Goal: Transaction & Acquisition: Purchase product/service

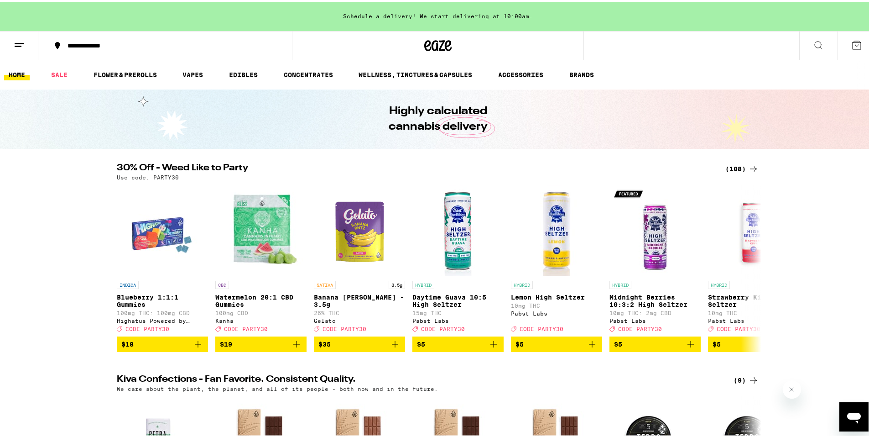
click at [737, 167] on div "(108)" at bounding box center [743, 167] width 34 height 11
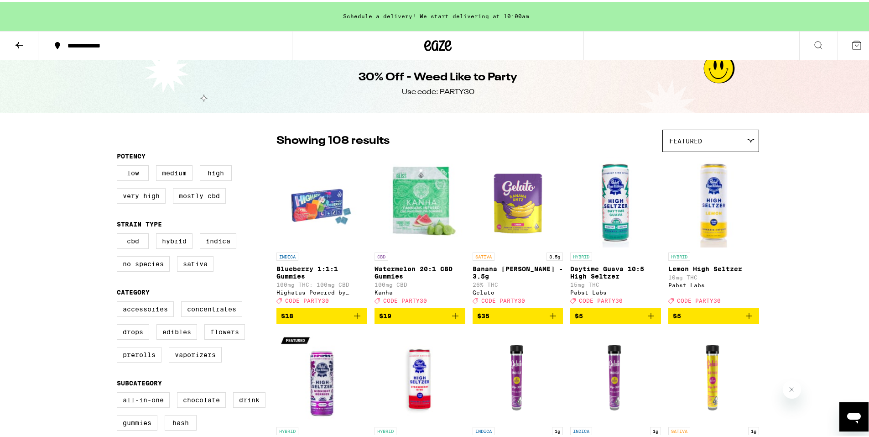
scroll to position [46, 0]
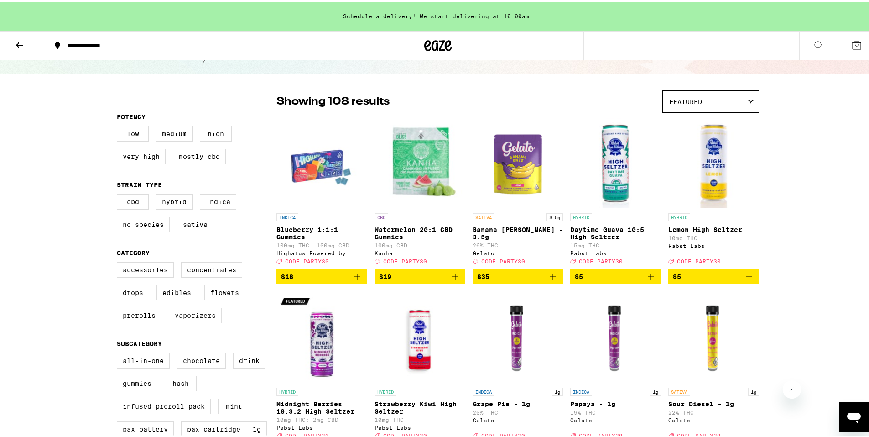
click at [198, 321] on label "Vaporizers" at bounding box center [195, 314] width 53 height 16
click at [119, 262] on input "Vaporizers" at bounding box center [119, 262] width 0 height 0
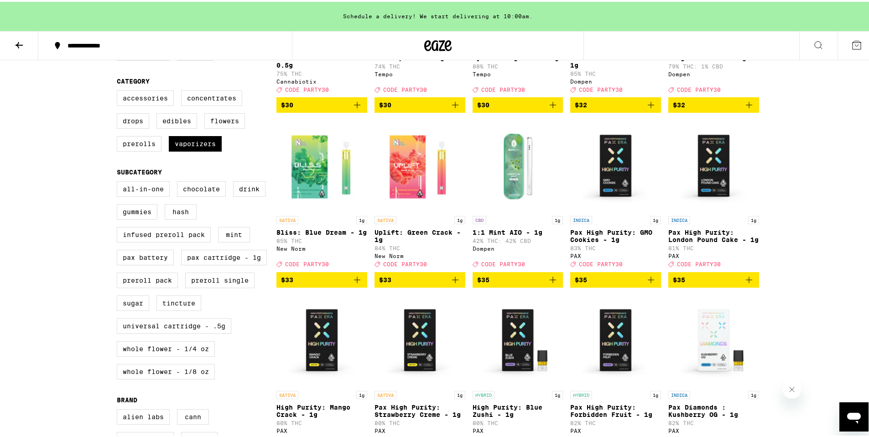
scroll to position [14, 0]
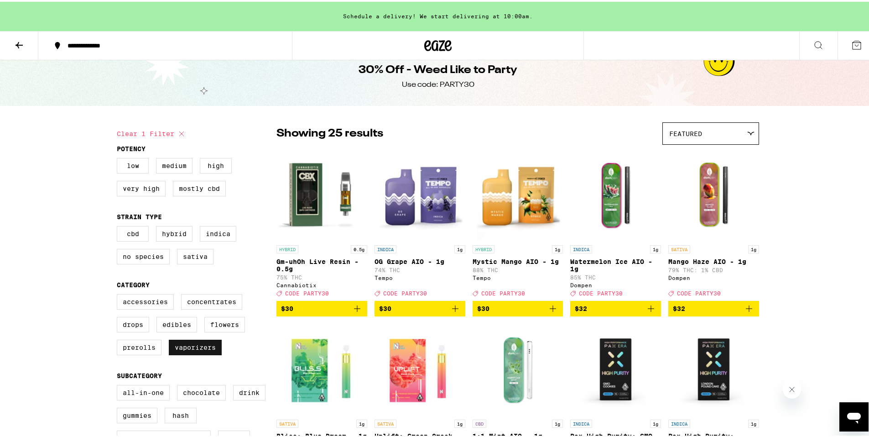
click at [202, 352] on label "Vaporizers" at bounding box center [195, 346] width 53 height 16
click at [119, 294] on input "Vaporizers" at bounding box center [119, 293] width 0 height 0
checkbox input "false"
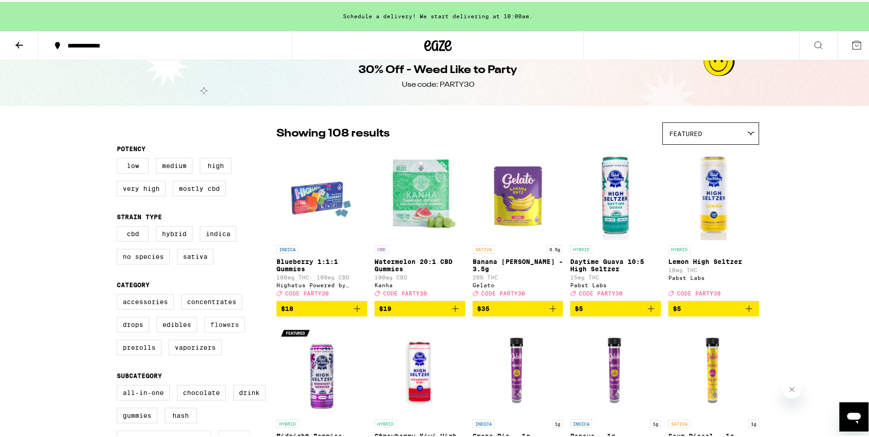
click at [217, 330] on label "Flowers" at bounding box center [224, 323] width 41 height 16
click at [119, 294] on input "Flowers" at bounding box center [119, 293] width 0 height 0
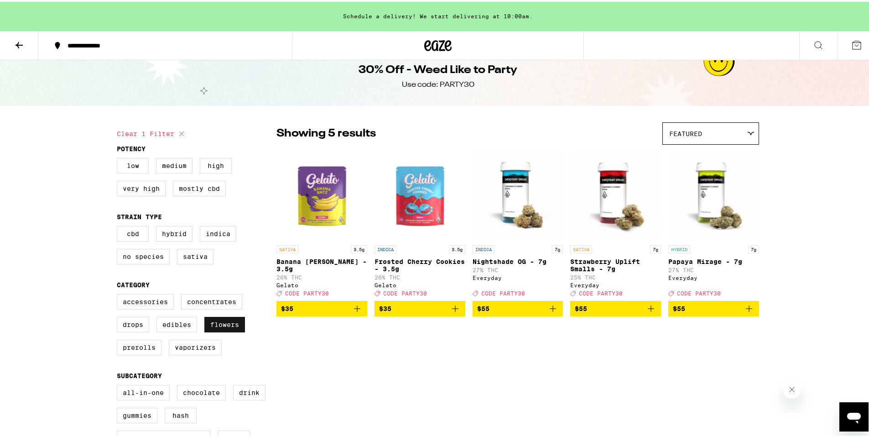
click at [217, 330] on label "Flowers" at bounding box center [224, 323] width 41 height 16
click at [119, 294] on input "Flowers" at bounding box center [119, 293] width 0 height 0
checkbox input "false"
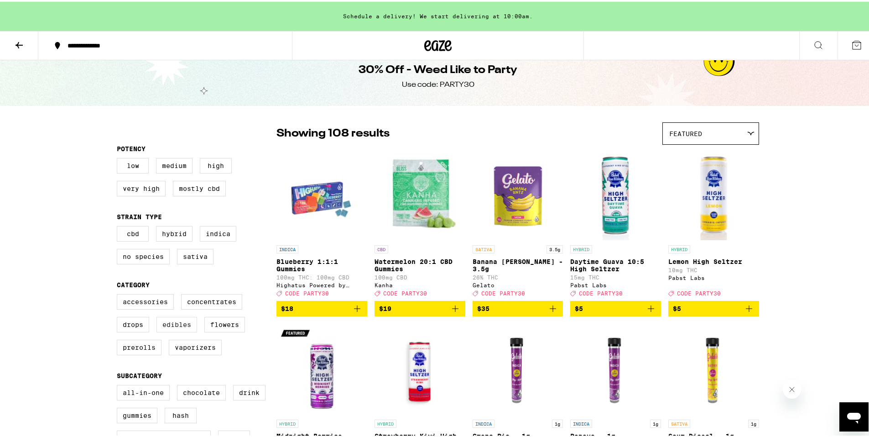
click at [164, 330] on label "Edibles" at bounding box center [177, 323] width 41 height 16
click at [119, 294] on input "Edibles" at bounding box center [119, 293] width 0 height 0
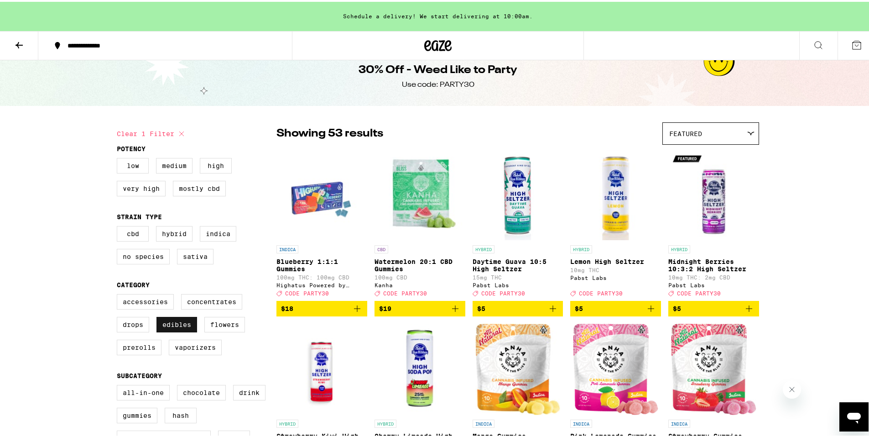
click at [164, 330] on label "Edibles" at bounding box center [177, 323] width 41 height 16
click at [119, 294] on input "Edibles" at bounding box center [119, 293] width 0 height 0
checkbox input "false"
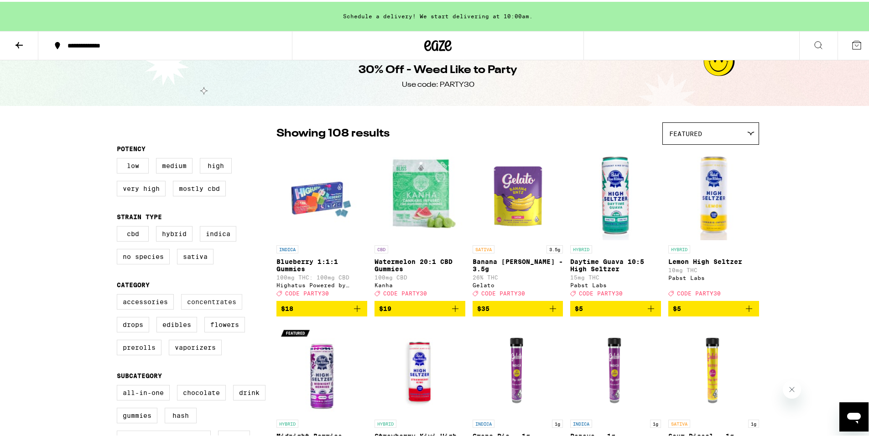
click at [204, 308] on label "Concentrates" at bounding box center [211, 300] width 61 height 16
click at [119, 294] on input "Concentrates" at bounding box center [119, 293] width 0 height 0
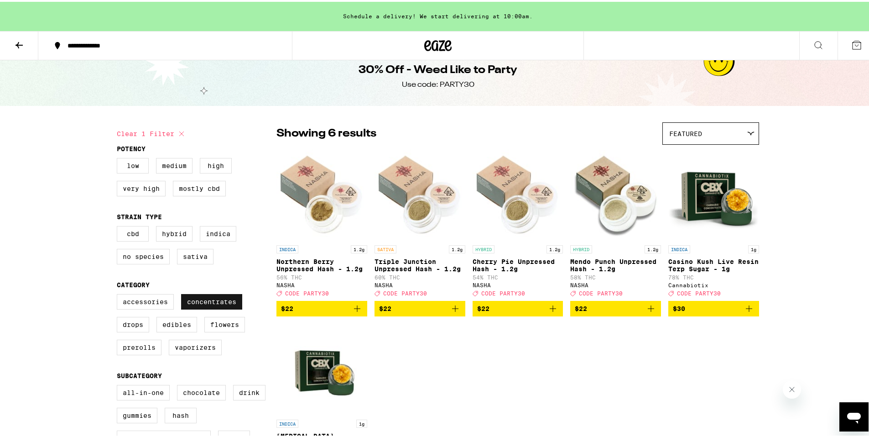
click at [204, 308] on label "Concentrates" at bounding box center [211, 300] width 61 height 16
click at [119, 294] on input "Concentrates" at bounding box center [119, 293] width 0 height 0
checkbox input "false"
